Goal: Task Accomplishment & Management: Manage account settings

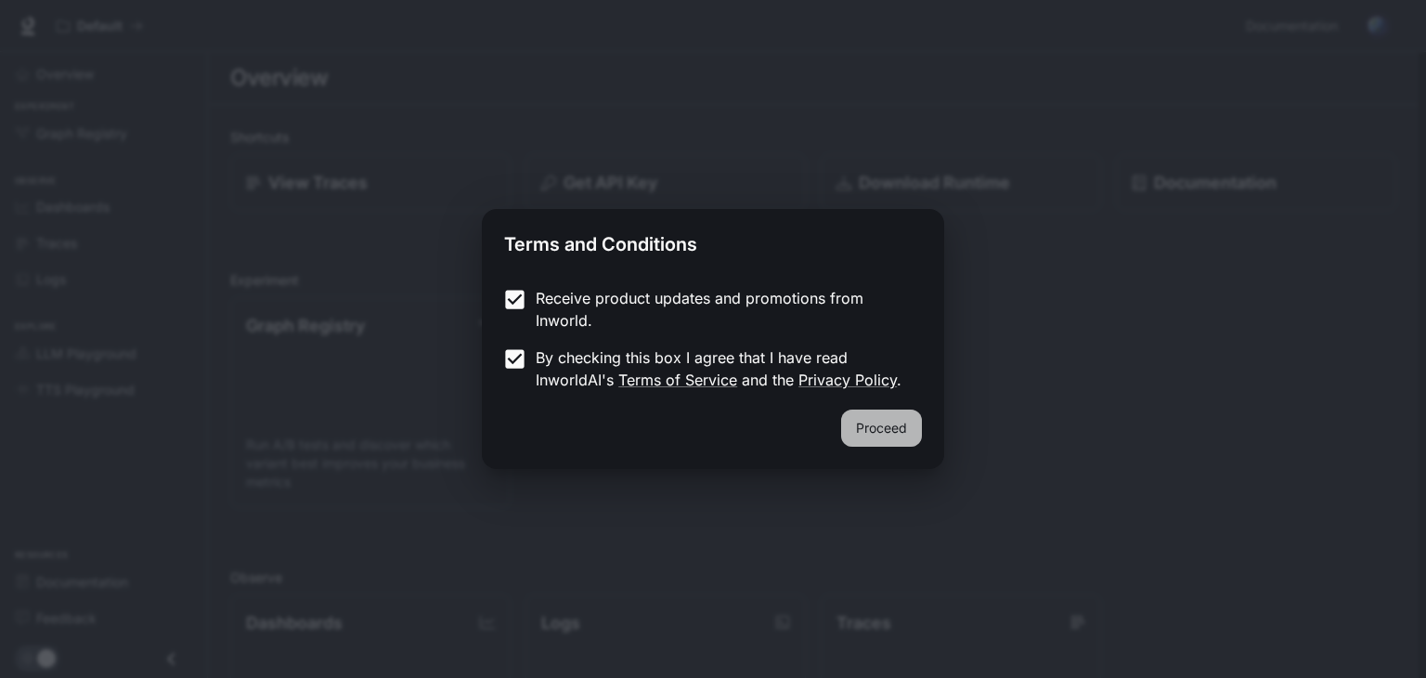
click at [869, 422] on button "Proceed" at bounding box center [881, 427] width 81 height 37
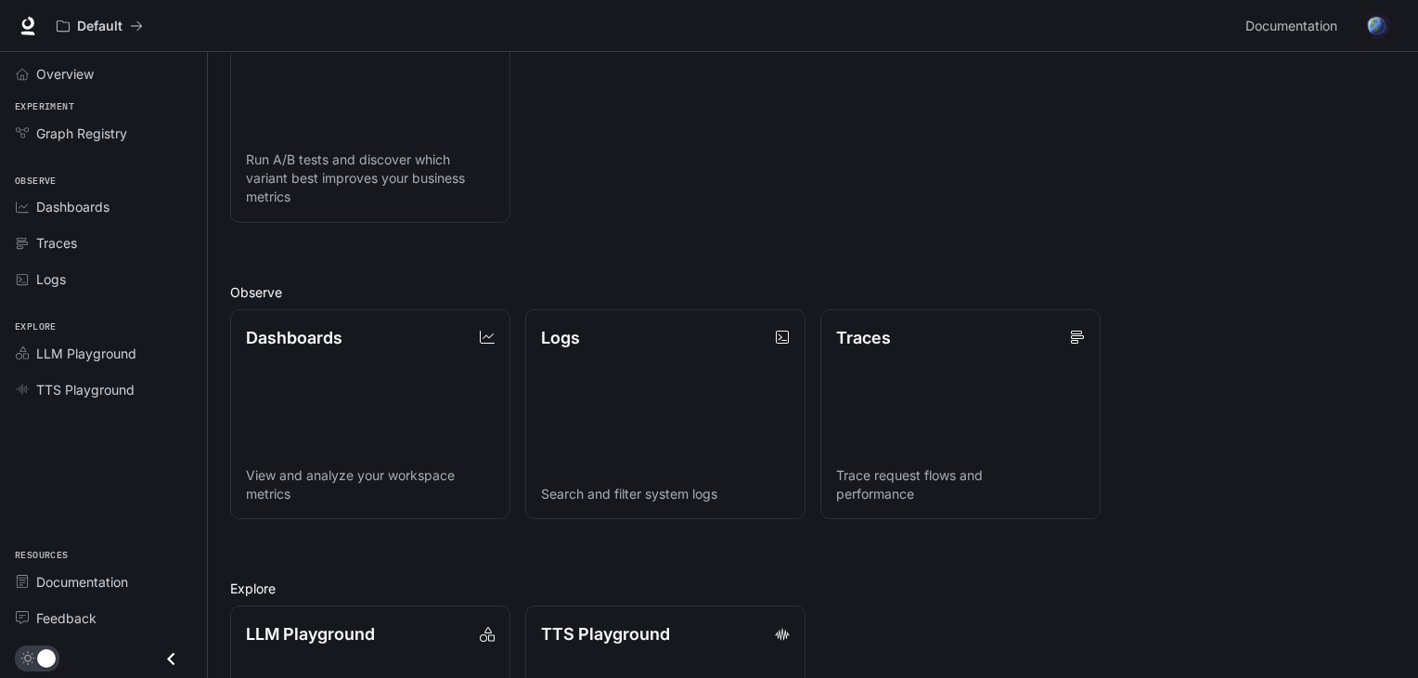
scroll to position [290, 0]
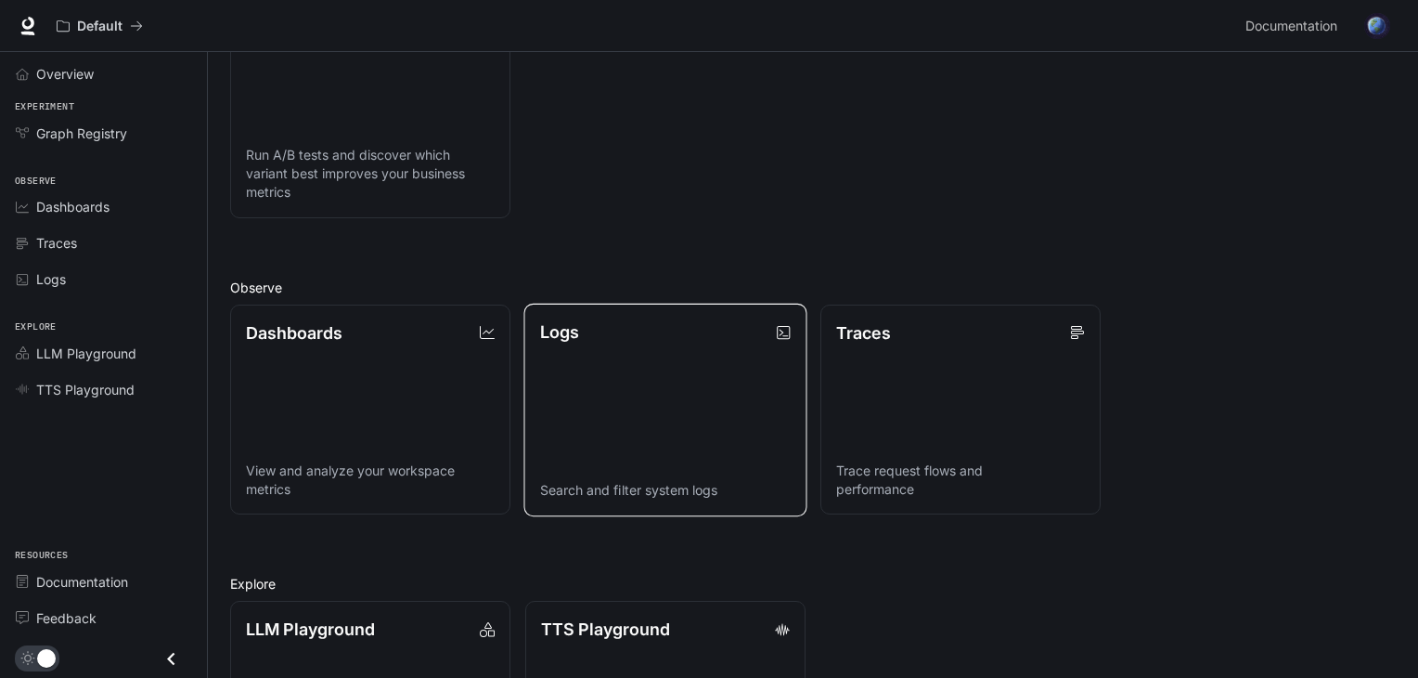
click at [732, 369] on link "Logs Search and filter system logs" at bounding box center [665, 409] width 283 height 213
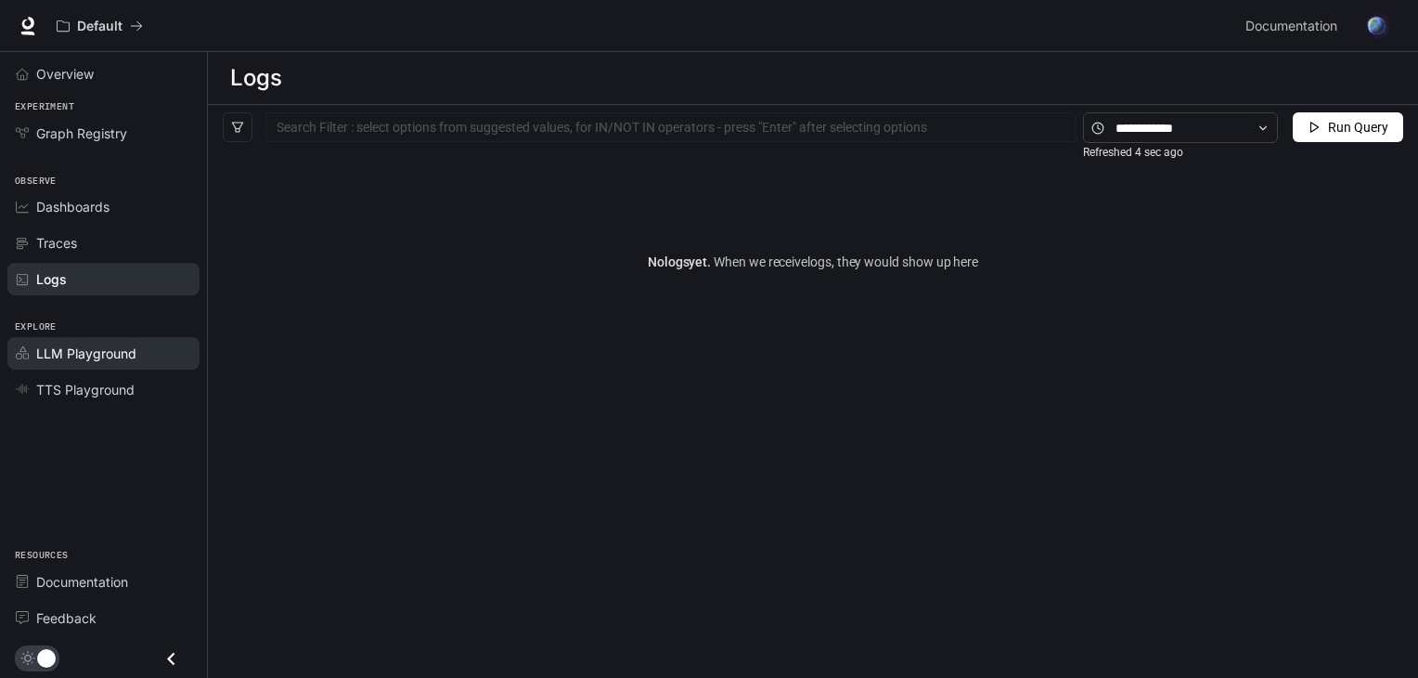
click at [94, 350] on span "LLM Playground" at bounding box center [86, 352] width 100 height 19
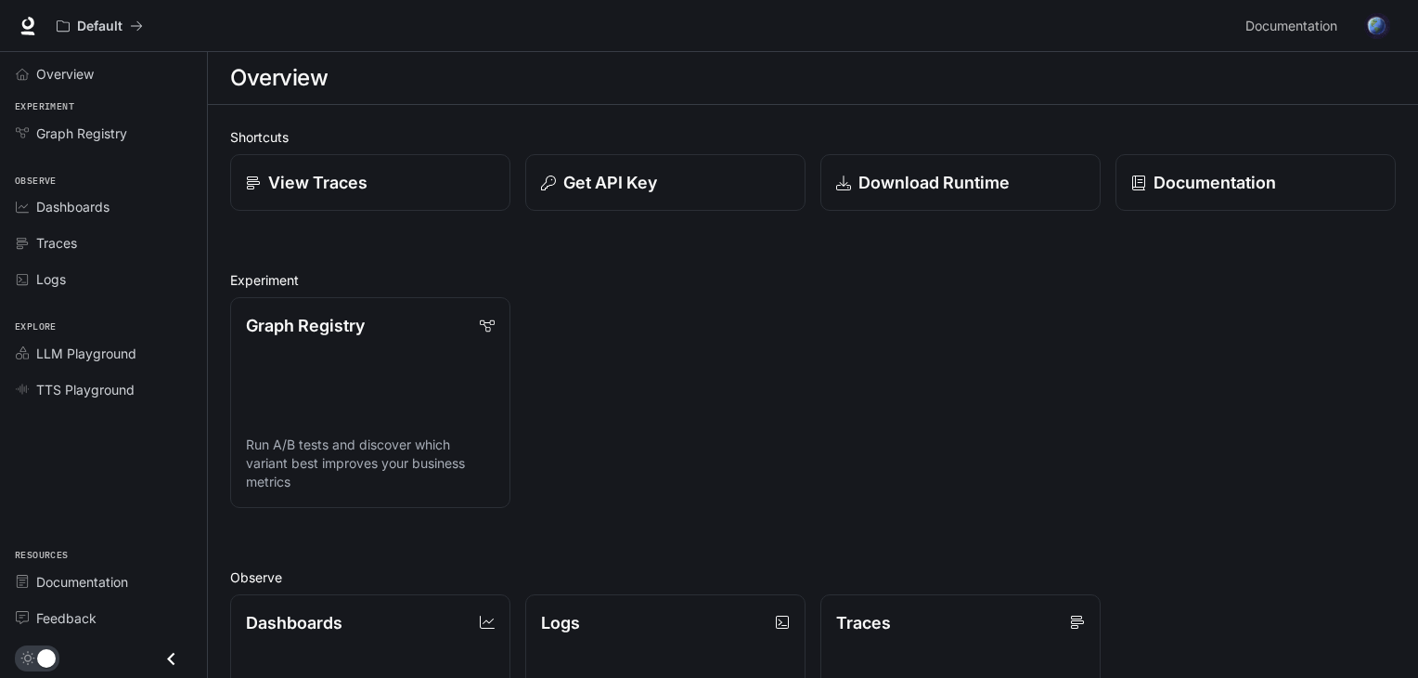
click at [1378, 32] on img "button" at bounding box center [1378, 26] width 26 height 26
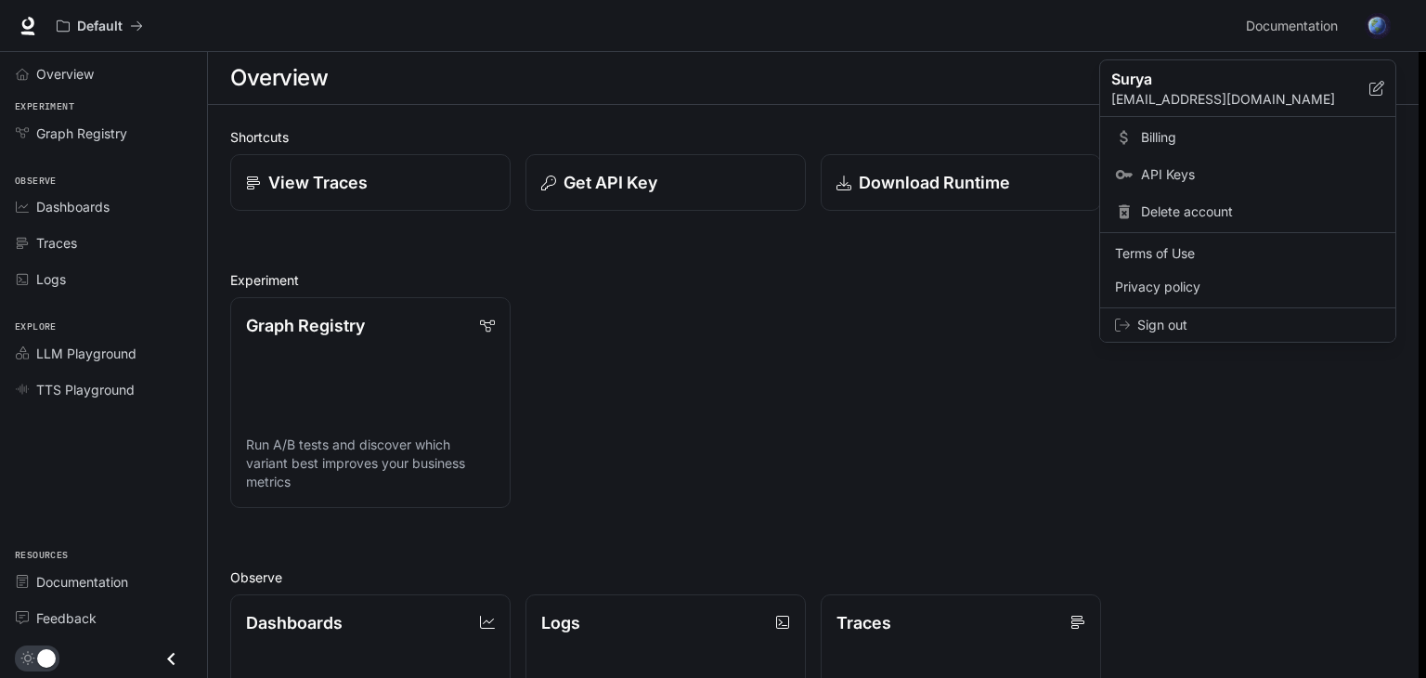
click at [1199, 309] on div "Sign out" at bounding box center [1247, 324] width 295 height 33
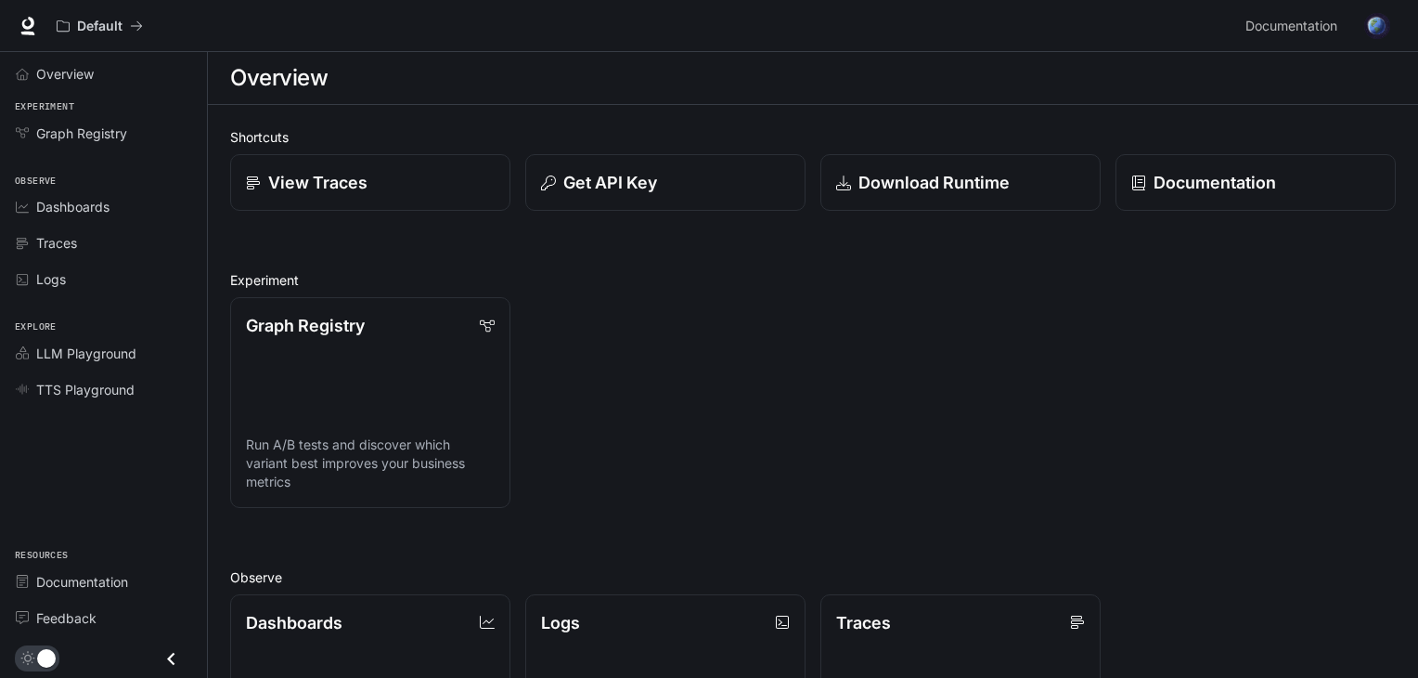
click at [1397, 16] on div "Default Documentation Documentation" at bounding box center [709, 26] width 1418 height 52
click at [1390, 19] on button "button" at bounding box center [1377, 25] width 37 height 37
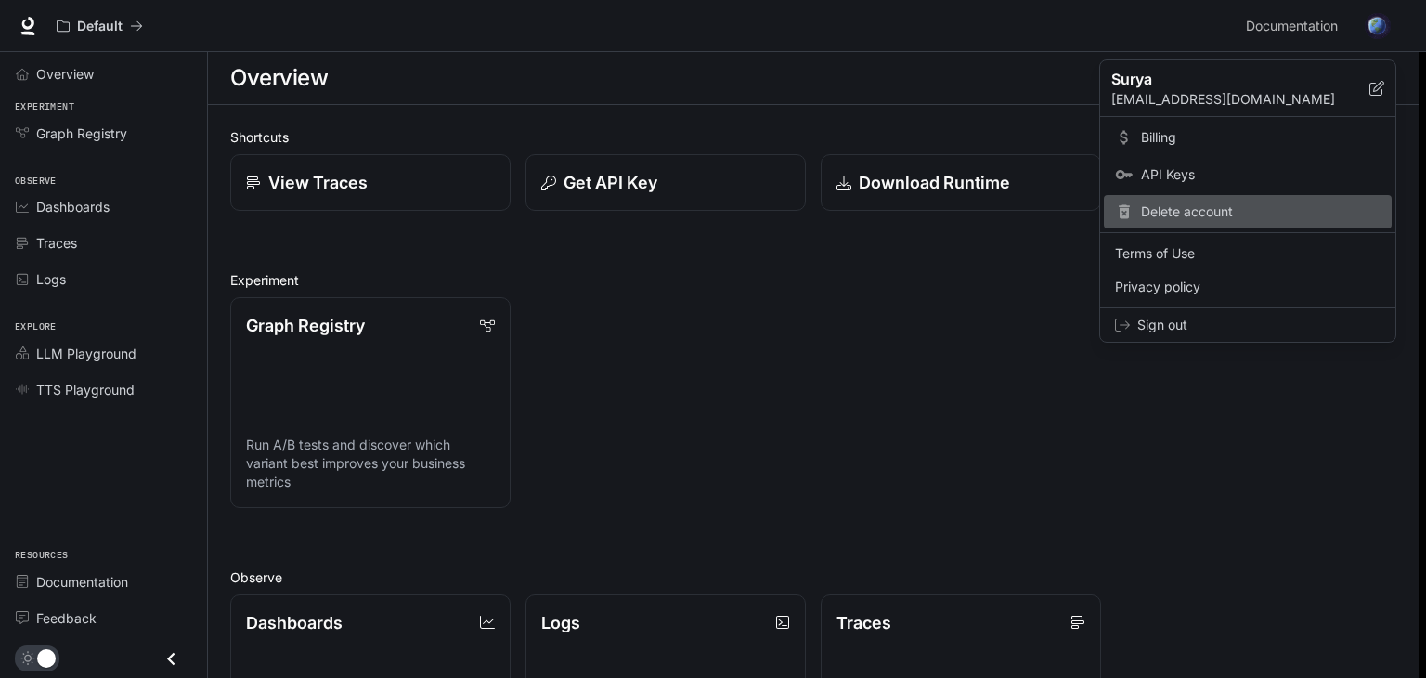
click at [1218, 208] on span "Delete account" at bounding box center [1261, 211] width 240 height 19
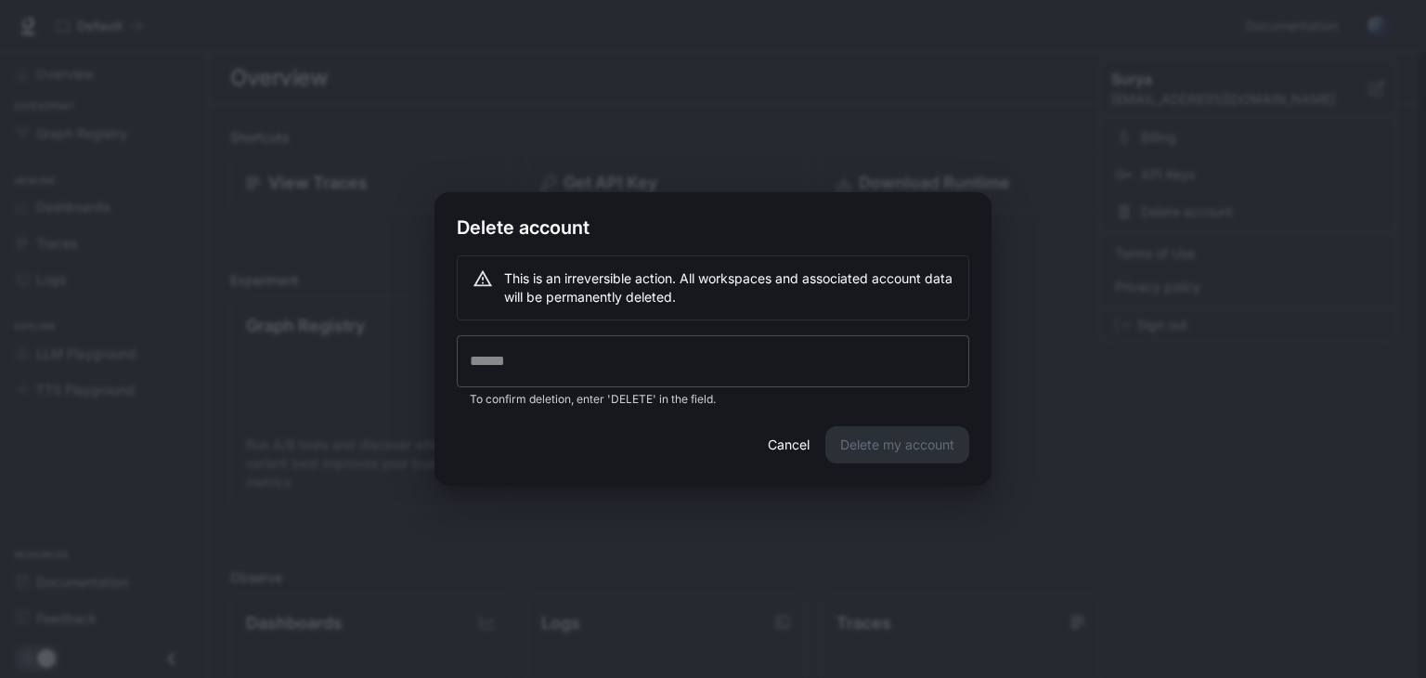
click at [745, 365] on input "text" at bounding box center [713, 361] width 512 height 52
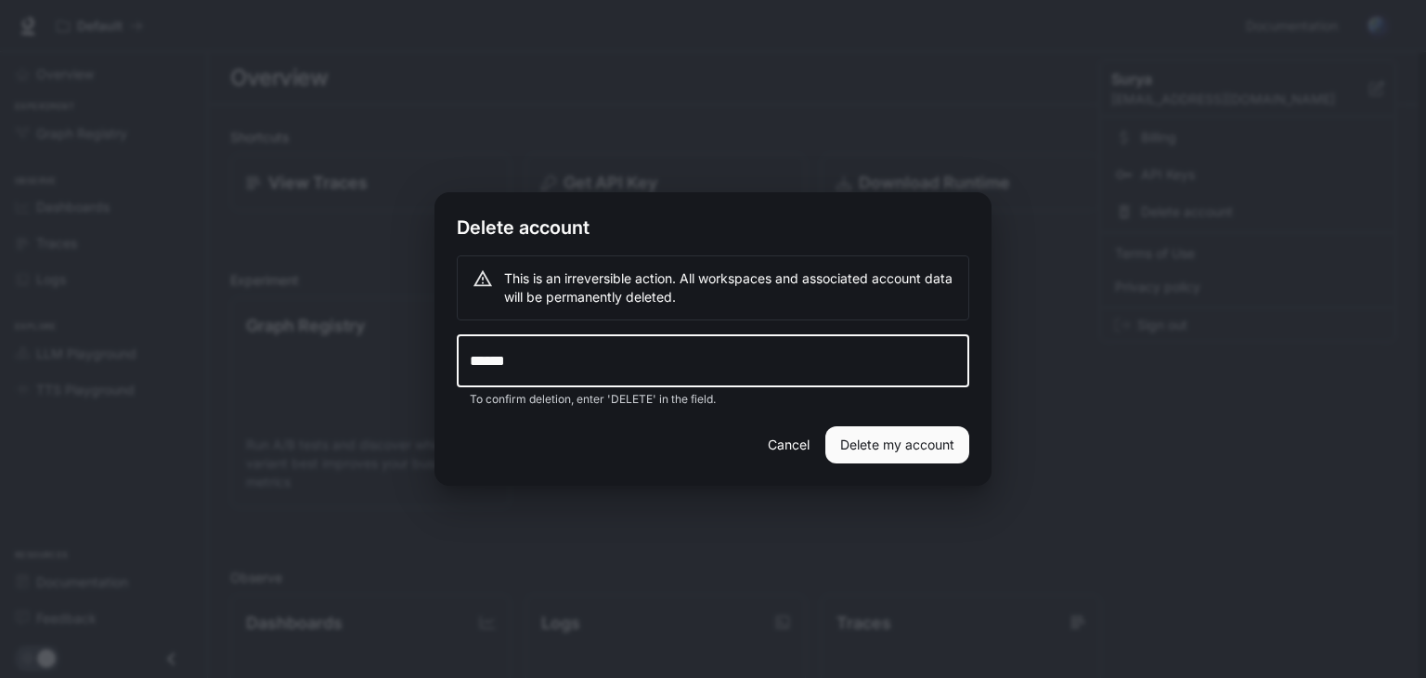
type input "******"
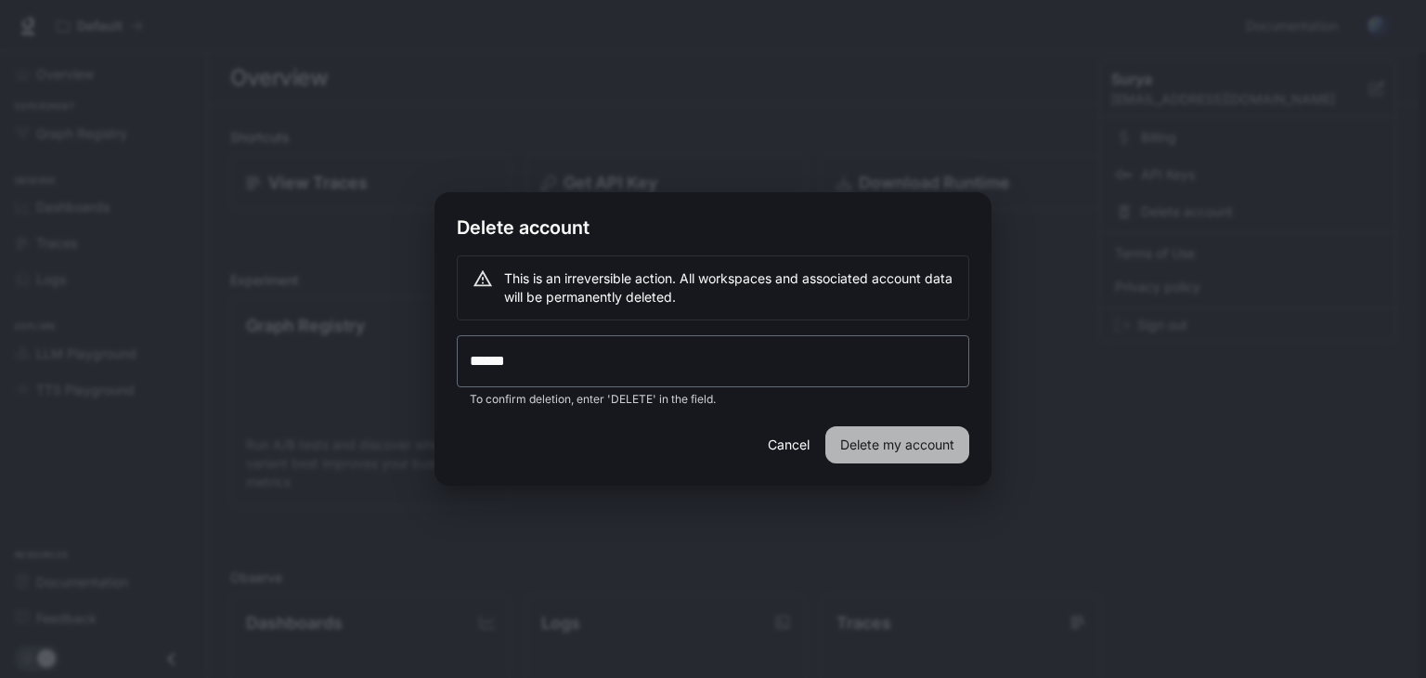
click at [850, 453] on button "Delete my account" at bounding box center [897, 444] width 144 height 37
